Goal: Task Accomplishment & Management: Manage account settings

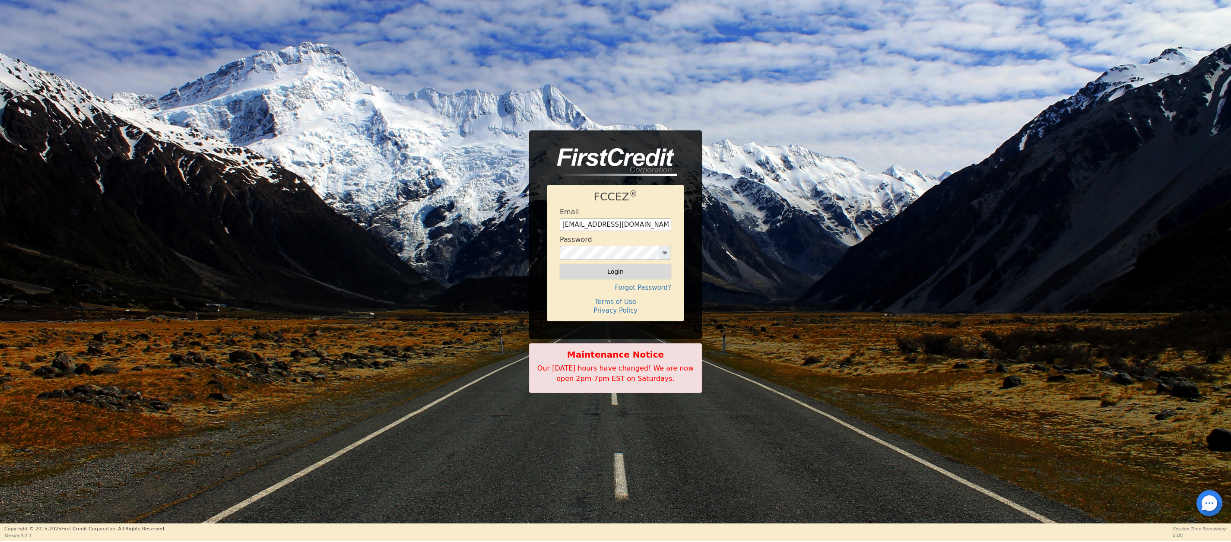
click at [613, 267] on button "Login" at bounding box center [615, 271] width 111 height 15
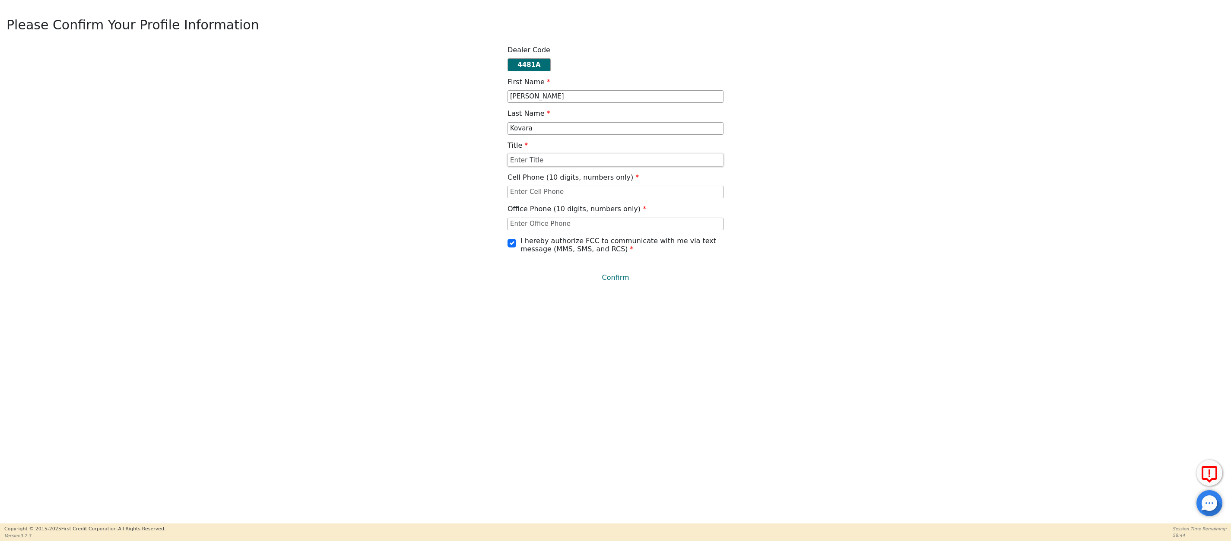
click at [523, 162] on input "text" at bounding box center [615, 160] width 216 height 13
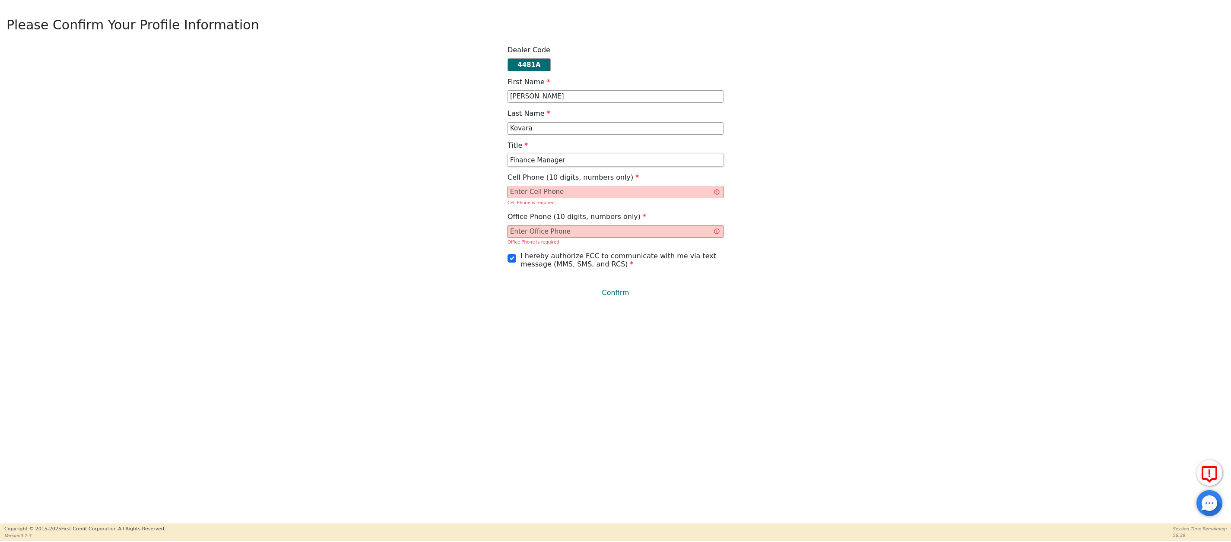
type input "Finance Manager"
click at [542, 199] on input "text" at bounding box center [615, 192] width 216 height 13
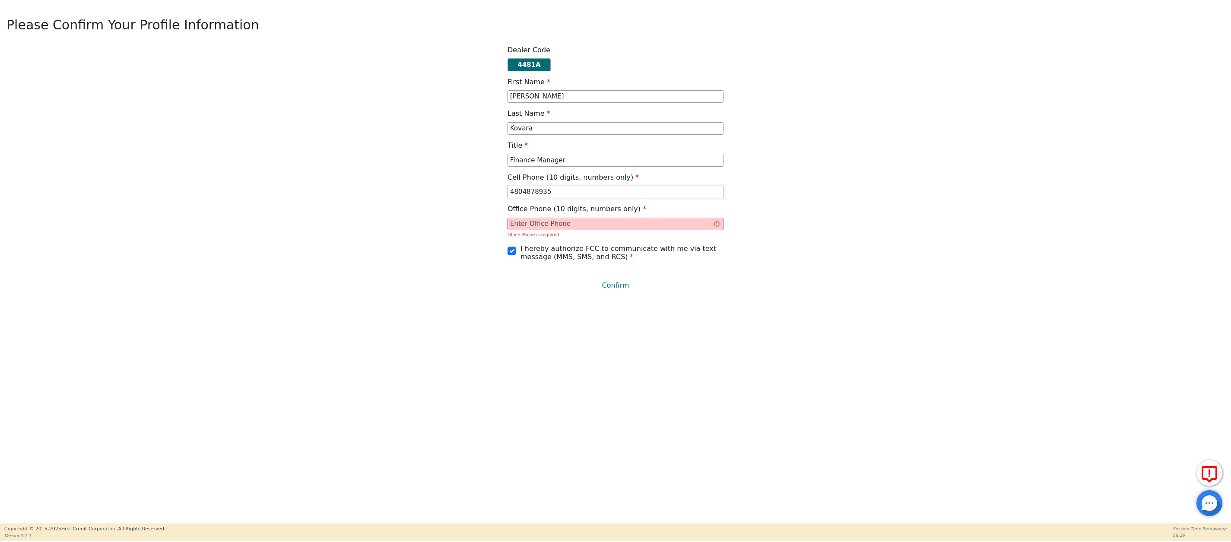
type input "4804878935"
click at [540, 231] on input "text" at bounding box center [615, 224] width 216 height 13
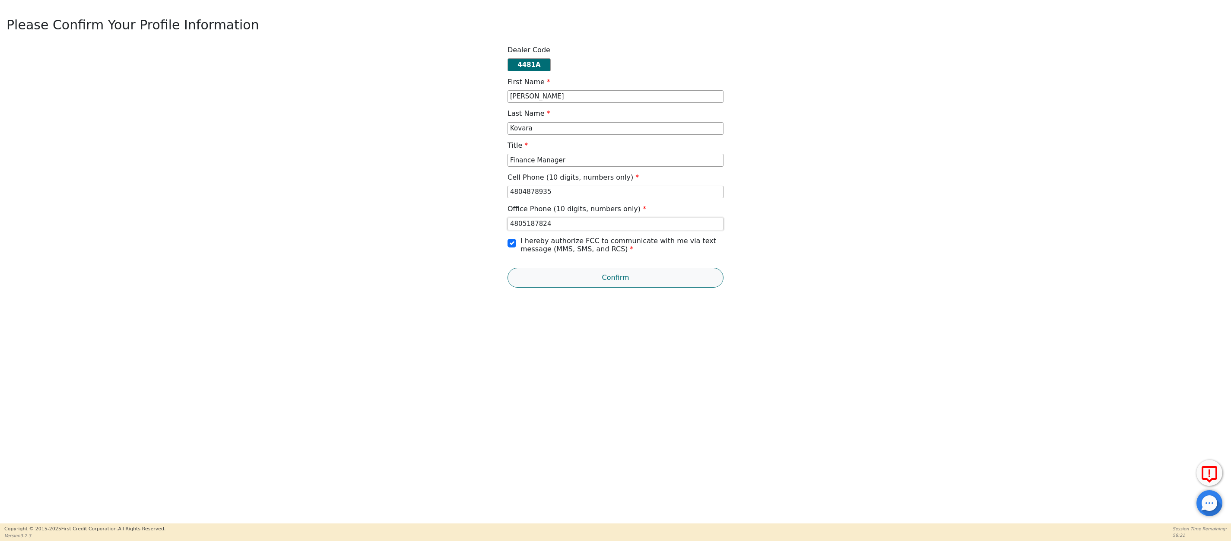
type input "4805187824"
click at [618, 278] on button "Confirm" at bounding box center [615, 278] width 216 height 20
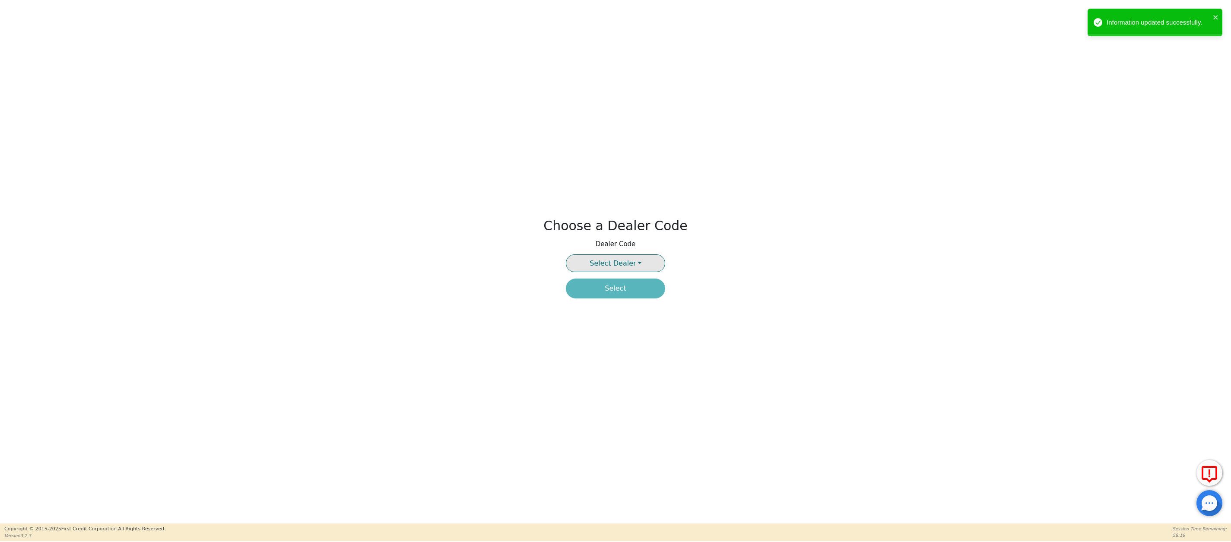
click at [634, 264] on button "Select Dealer" at bounding box center [615, 263] width 99 height 18
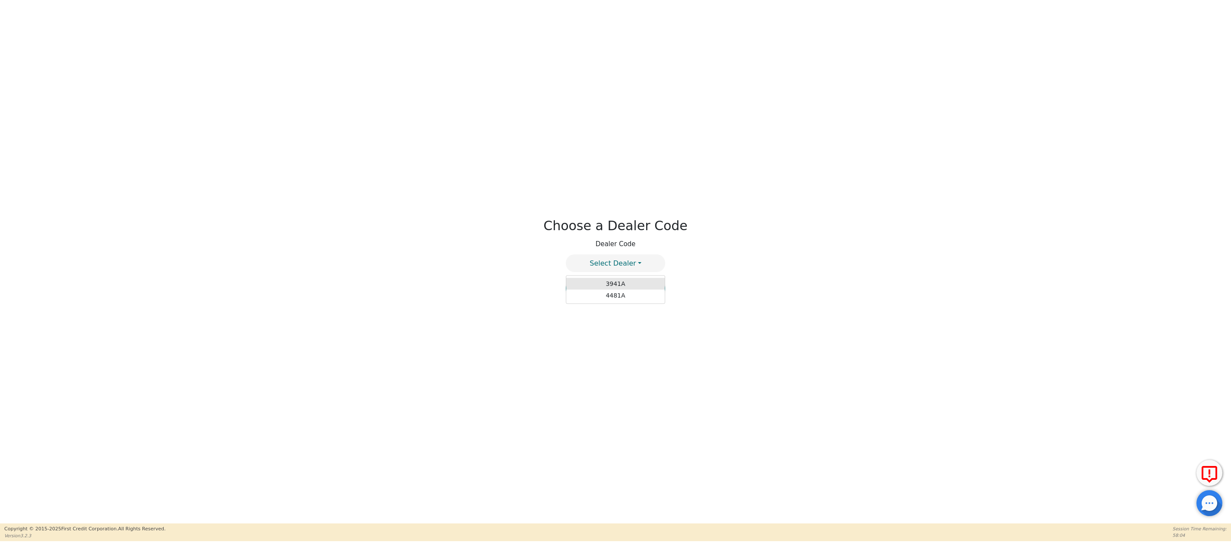
click at [615, 284] on link "3941A" at bounding box center [615, 284] width 98 height 12
click at [615, 289] on button "Select" at bounding box center [615, 289] width 99 height 20
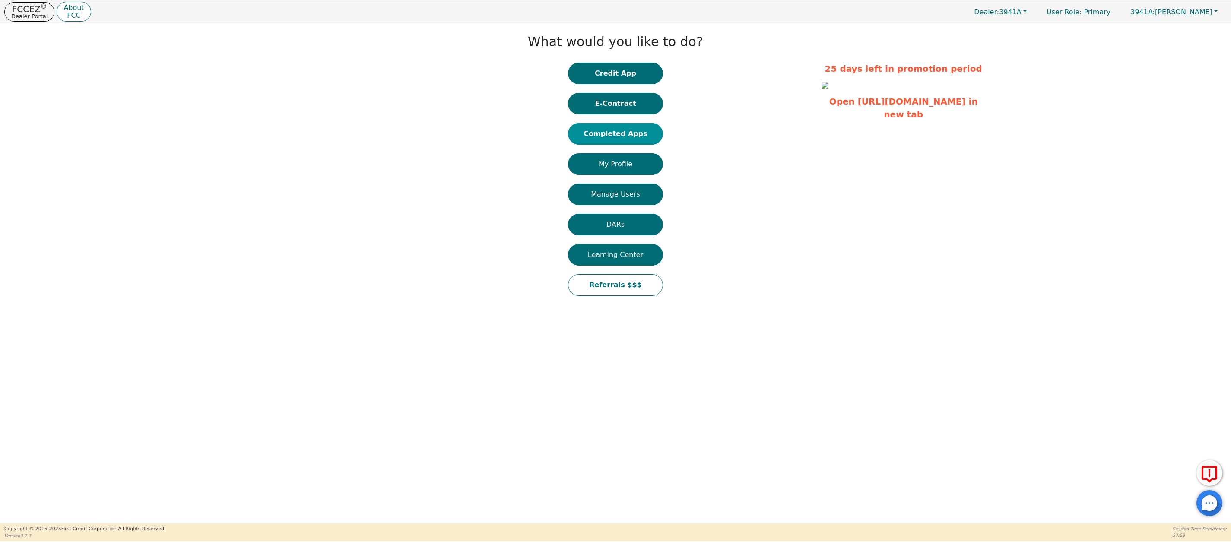
click at [599, 129] on button "Completed Apps" at bounding box center [615, 134] width 95 height 22
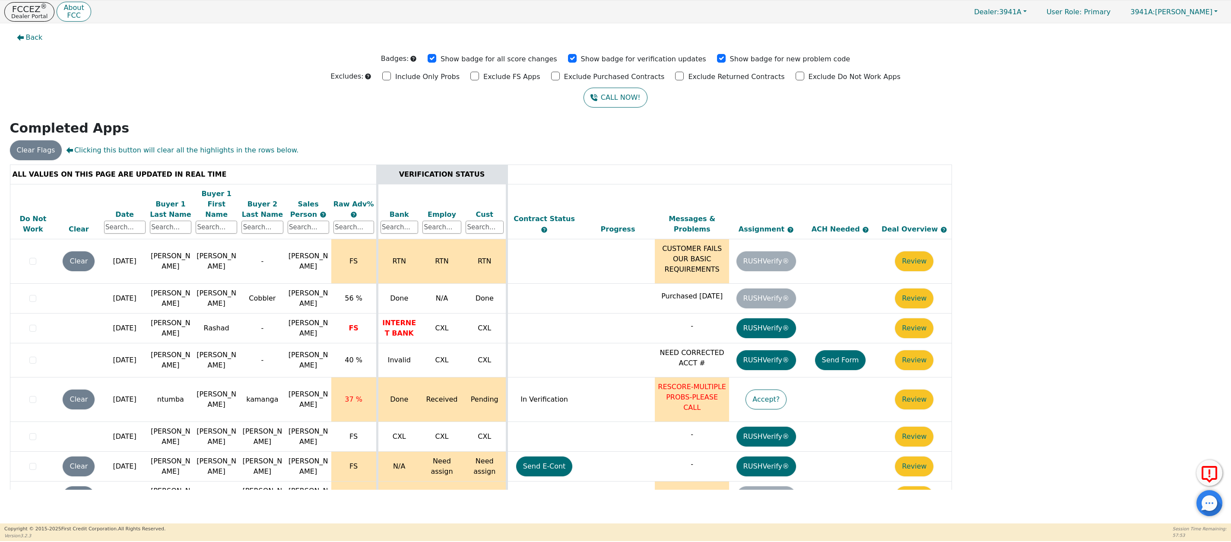
click at [126, 209] on div "Date" at bounding box center [124, 214] width 41 height 10
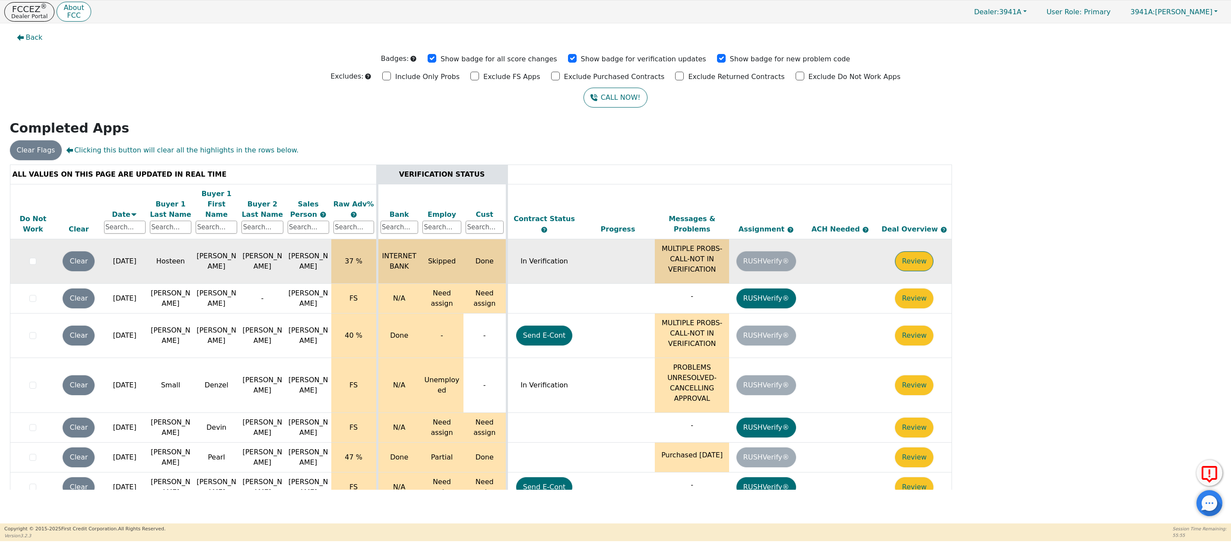
click at [922, 253] on button "Review" at bounding box center [914, 261] width 38 height 20
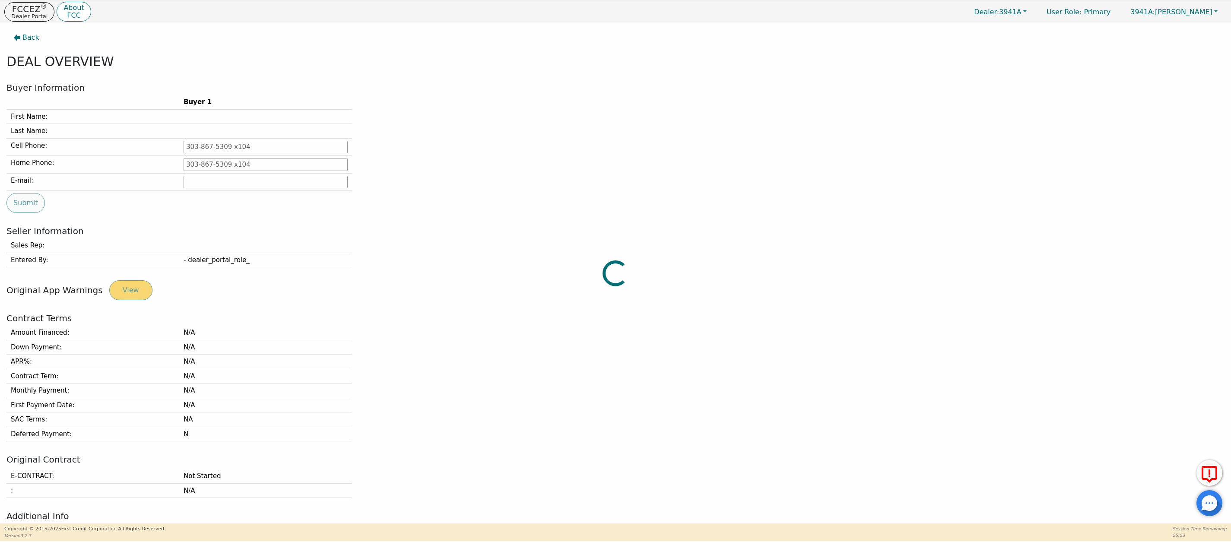
type input "[PHONE_NUMBER]"
type input "[EMAIL_ADDRESS][DOMAIN_NAME]"
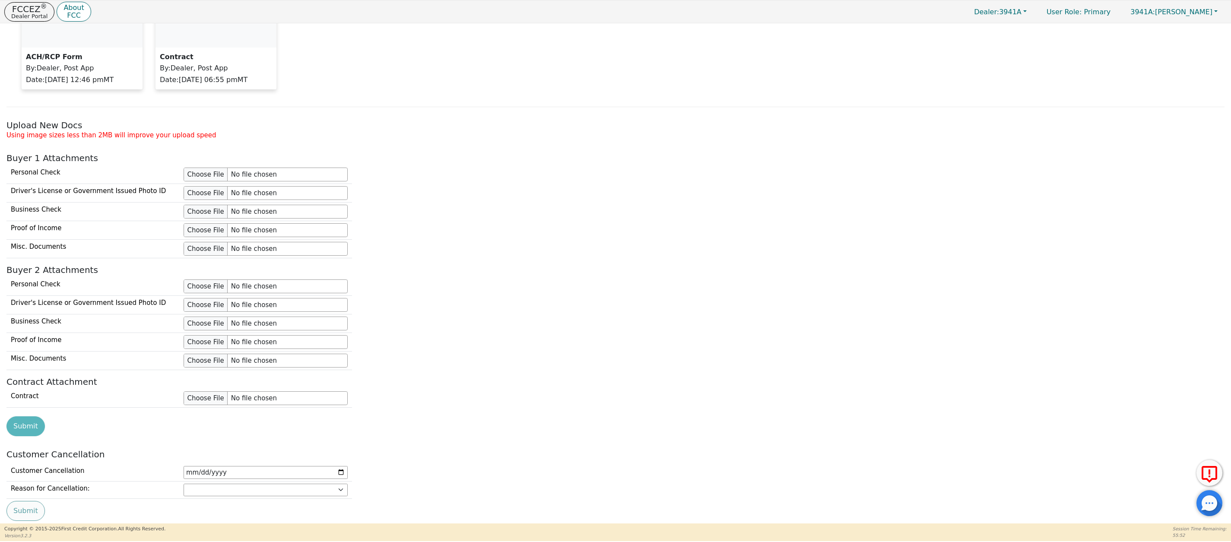
scroll to position [731, 0]
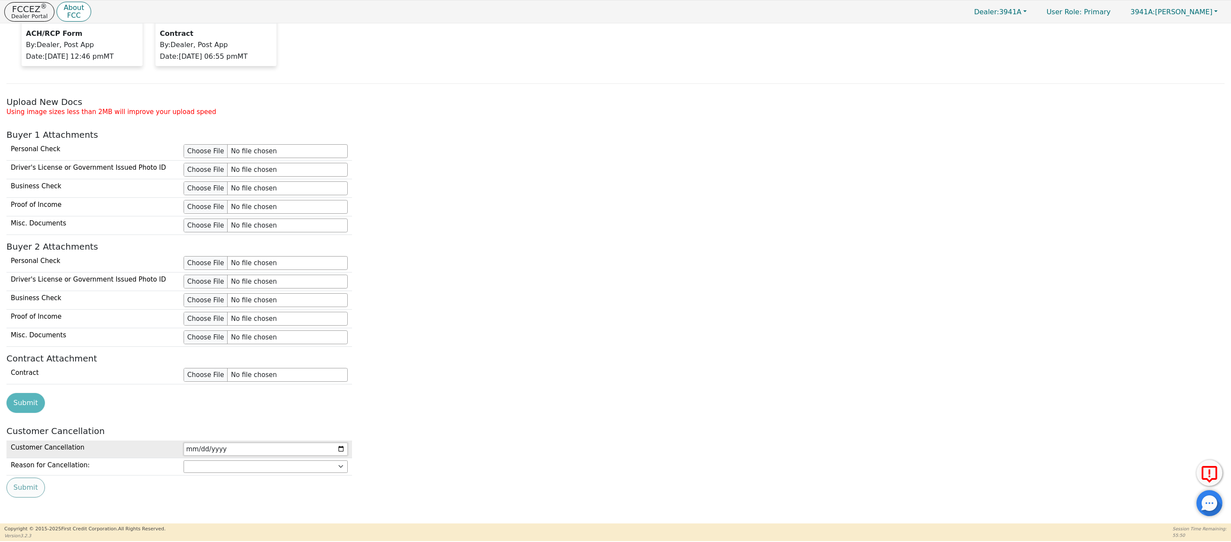
click at [342, 447] on input "date" at bounding box center [266, 449] width 164 height 13
type input "[DATE]"
click at [205, 463] on select "Customer: cannot afford Customer: dissatisfied with product Customer: unavailab…" at bounding box center [266, 466] width 164 height 13
select select "Customer: cannot afford"
click at [184, 460] on select "Customer: cannot afford Customer: dissatisfied with product Customer: unavailab…" at bounding box center [266, 466] width 164 height 13
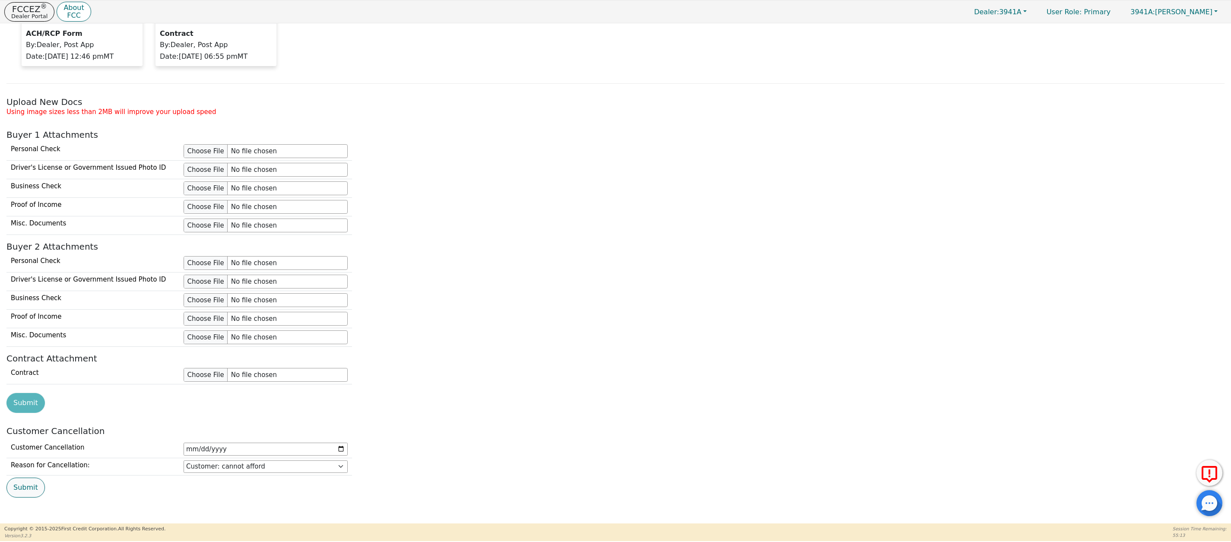
click at [24, 492] on button "Submit" at bounding box center [25, 488] width 38 height 20
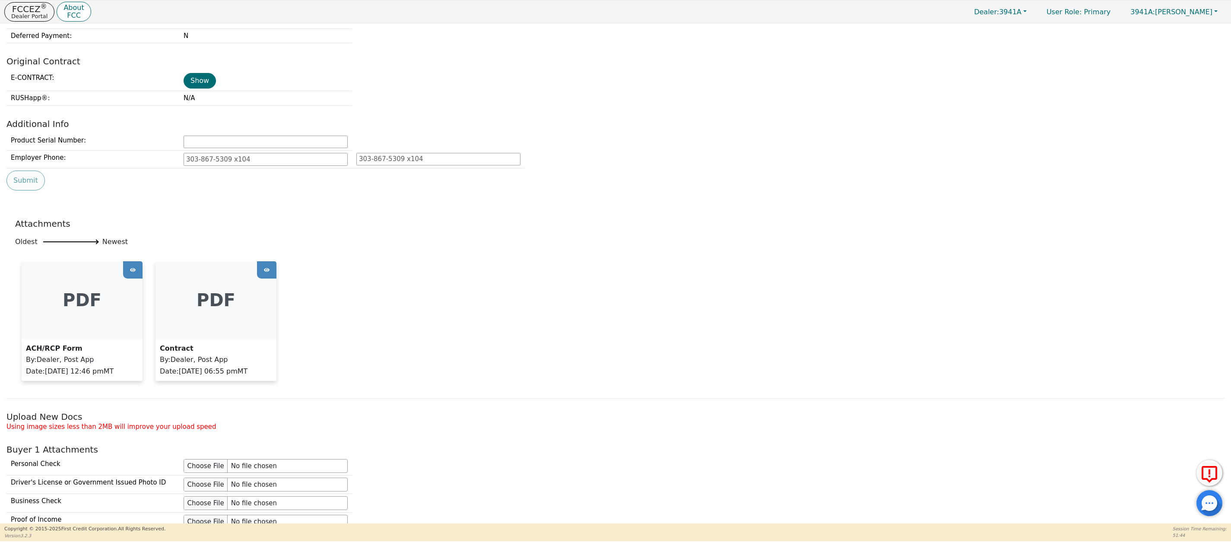
scroll to position [0, 0]
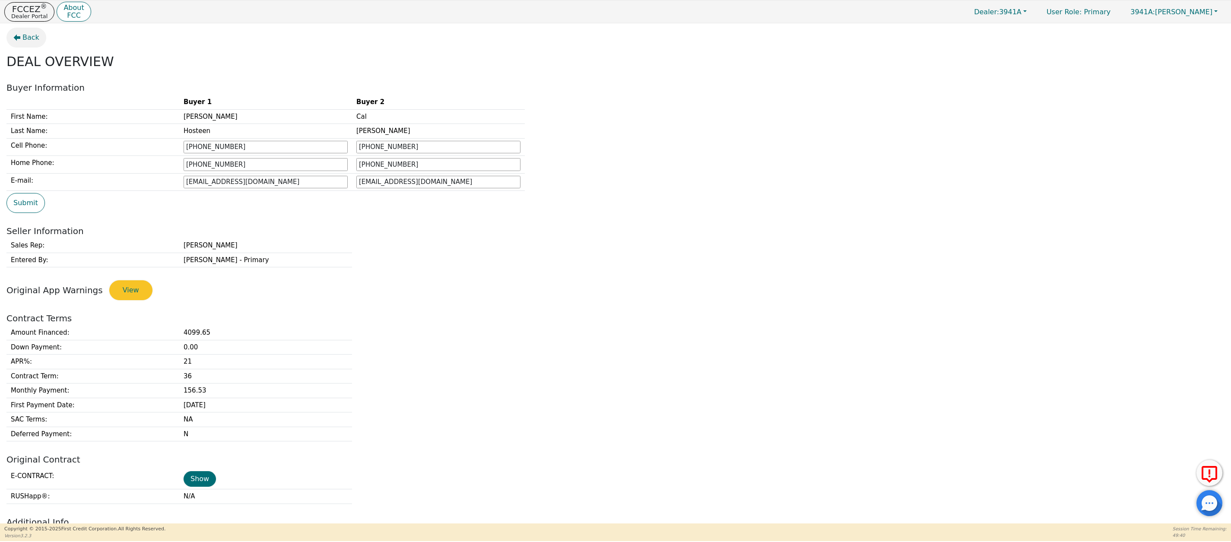
click at [30, 37] on span "Back" at bounding box center [30, 37] width 17 height 10
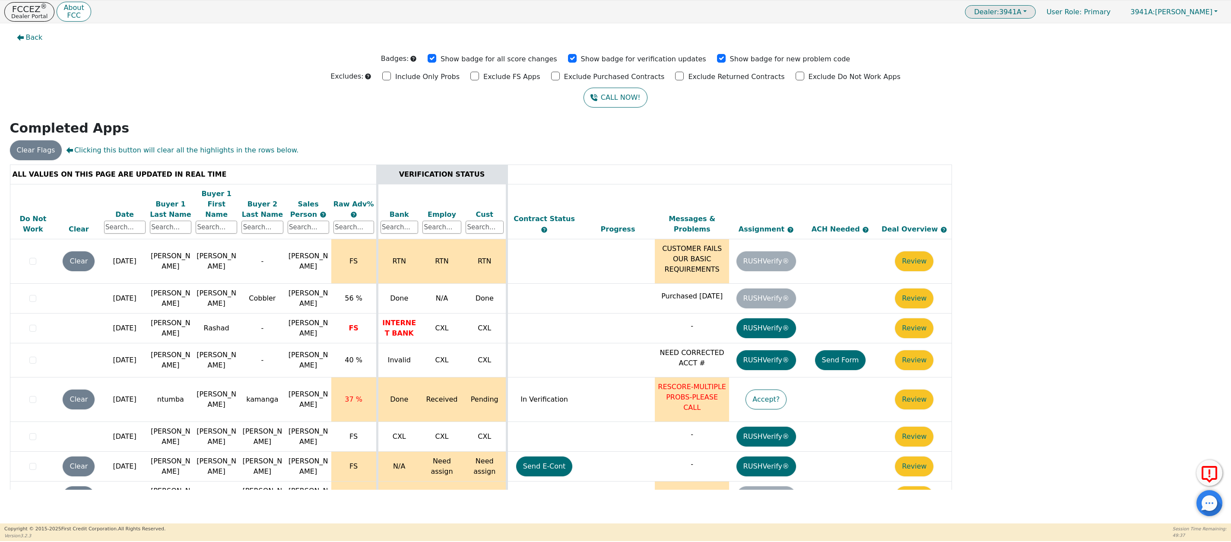
click at [1036, 12] on button "Dealer: 3941A" at bounding box center [1000, 11] width 71 height 13
click at [1020, 28] on link "3941A" at bounding box center [1001, 29] width 68 height 12
click at [1036, 10] on button "Dealer: 3941A" at bounding box center [1000, 11] width 71 height 13
click at [1004, 67] on div "Back Badges: Show badge for all score changes Show badge for verification updat…" at bounding box center [615, 273] width 1231 height 500
click at [1021, 12] on span "Dealer: 3941A" at bounding box center [998, 12] width 48 height 8
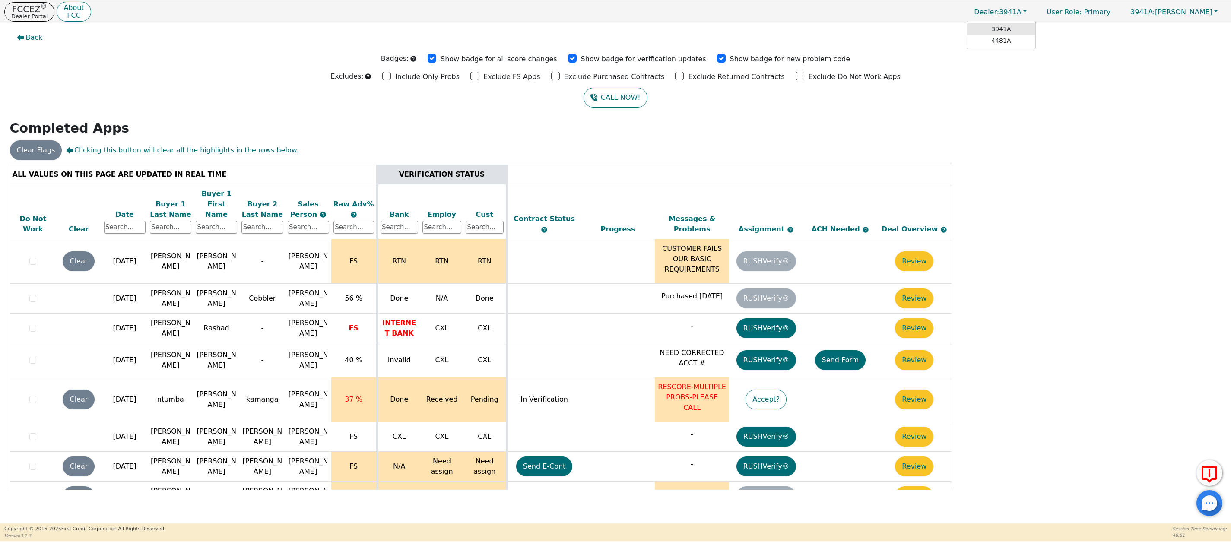
click at [1023, 29] on link "3941A" at bounding box center [1001, 29] width 68 height 12
click at [31, 12] on p "FCCEZ ®" at bounding box center [29, 9] width 36 height 9
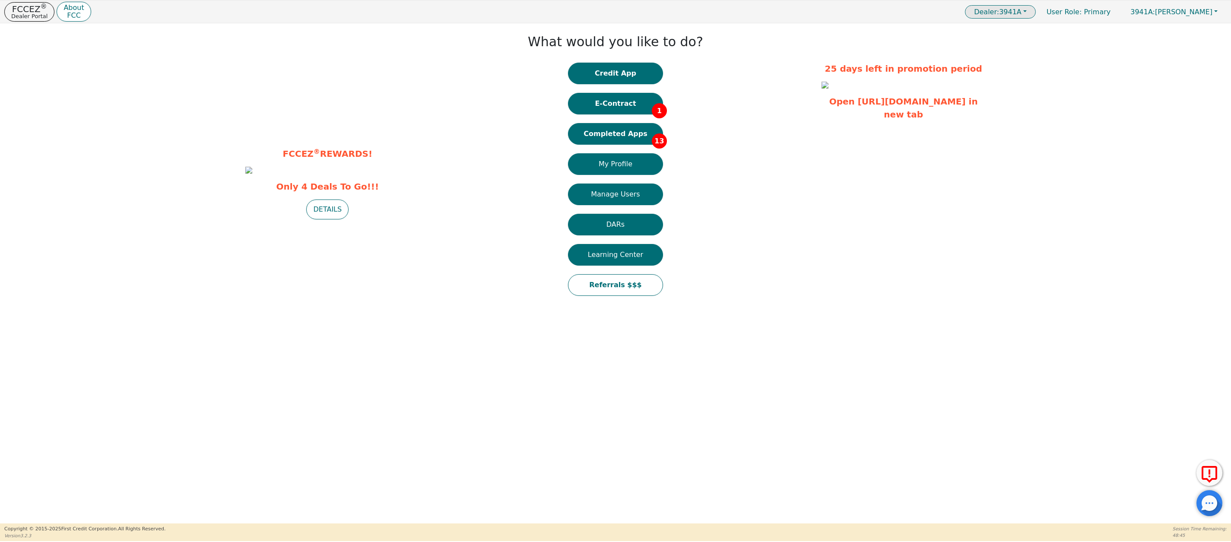
click at [1036, 10] on button "Dealer: 3941A" at bounding box center [1000, 11] width 71 height 13
click at [1020, 28] on link "3941A" at bounding box center [1001, 29] width 68 height 12
click at [616, 193] on button "Manage Users" at bounding box center [615, 195] width 95 height 22
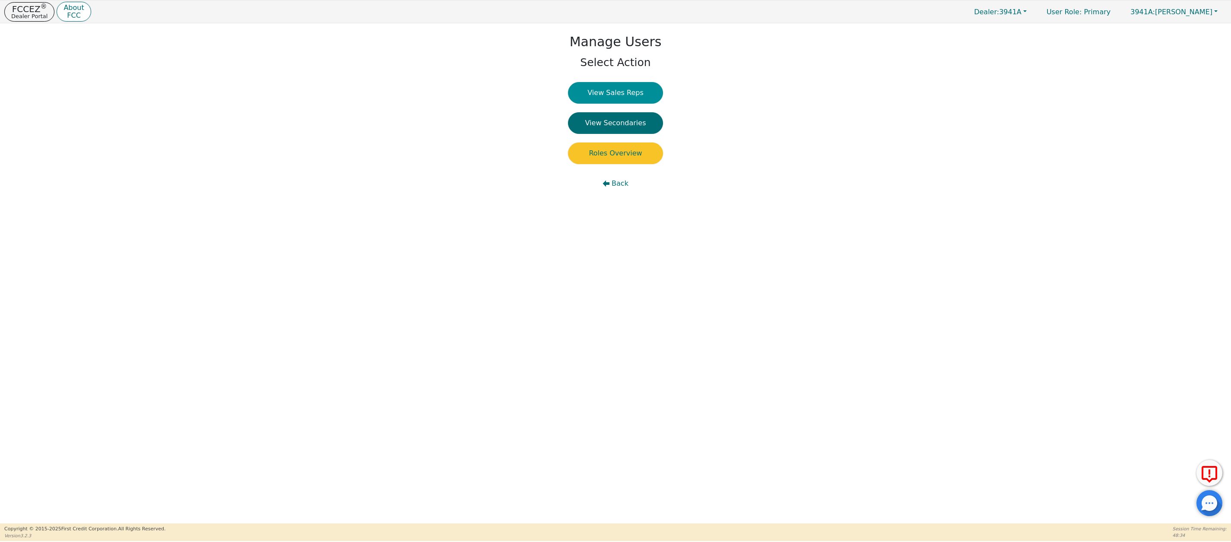
click at [609, 89] on button "View Sales Reps" at bounding box center [615, 93] width 95 height 22
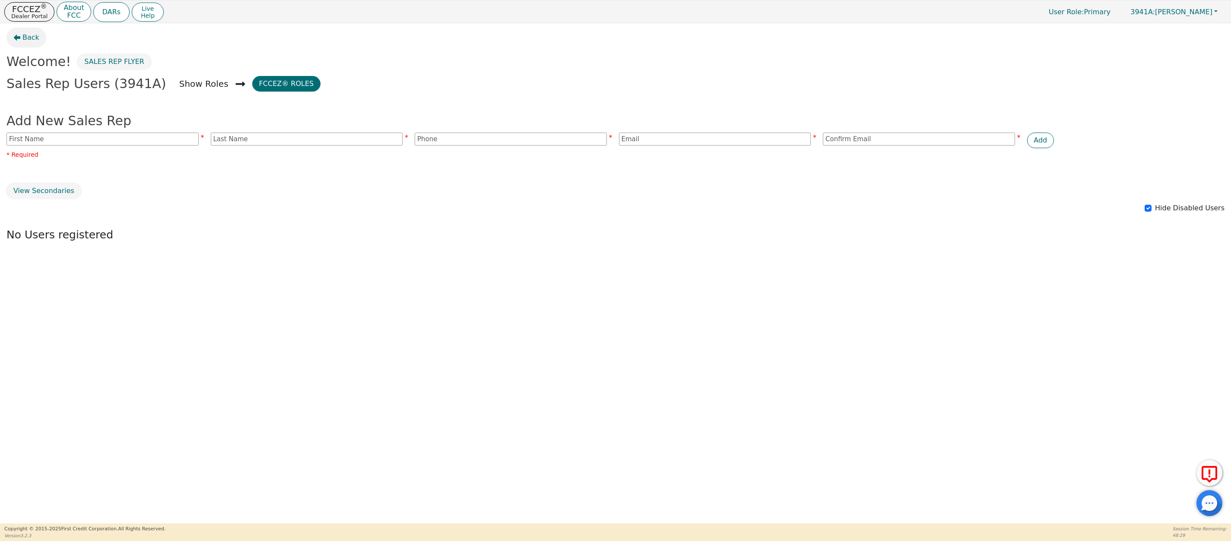
click at [24, 33] on span "Back" at bounding box center [30, 37] width 17 height 10
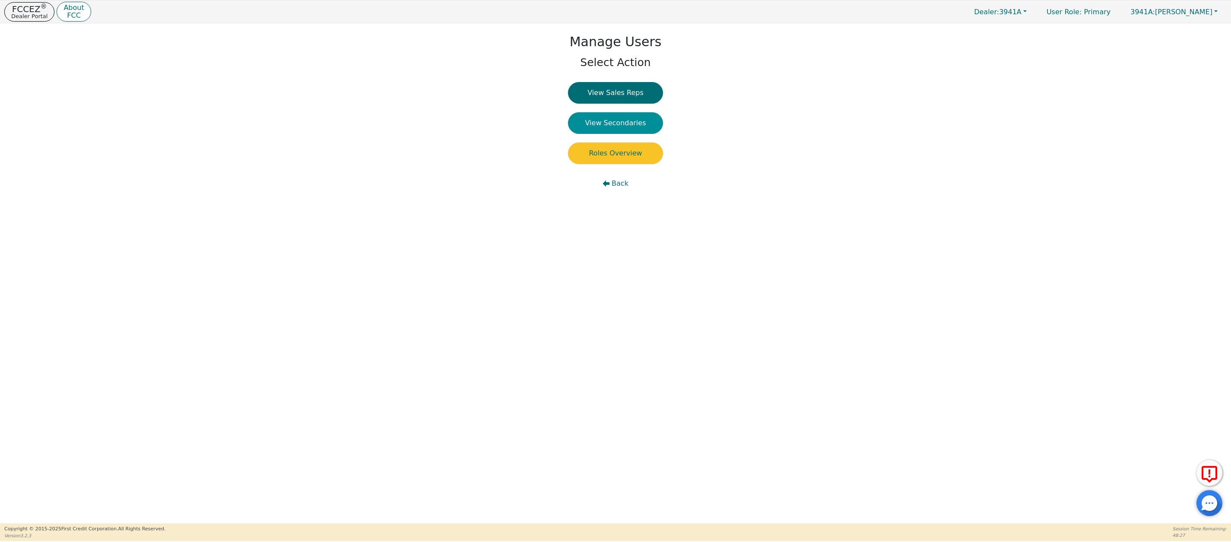
click at [612, 123] on button "View Secondaries" at bounding box center [615, 123] width 95 height 22
